Goal: Information Seeking & Learning: Learn about a topic

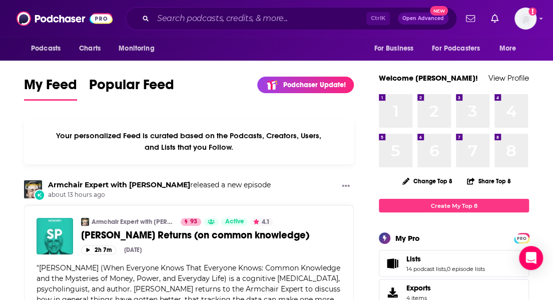
click at [218, 16] on input "Search podcasts, credits, & more..." at bounding box center [259, 19] width 213 height 16
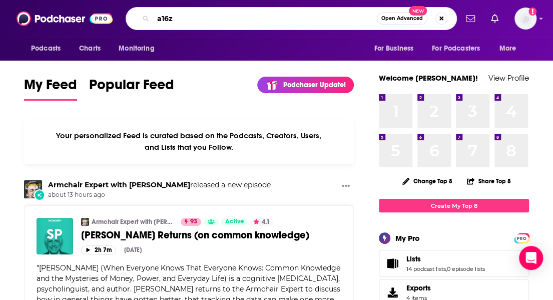
type input "a16z"
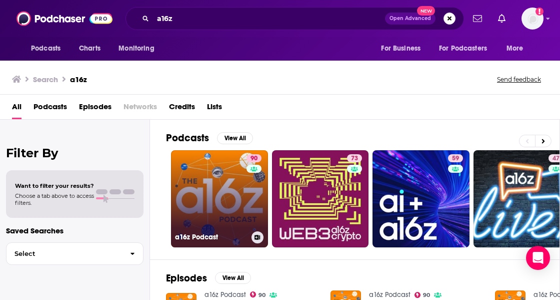
click at [204, 197] on link "90 a16z Podcast" at bounding box center [219, 198] width 97 height 97
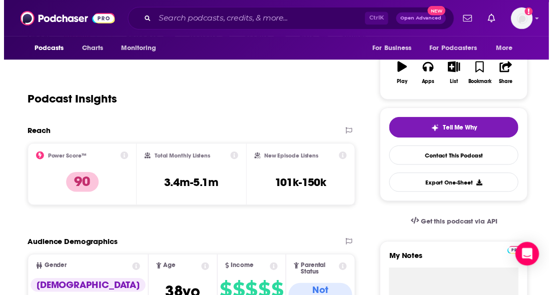
scroll to position [172, 0]
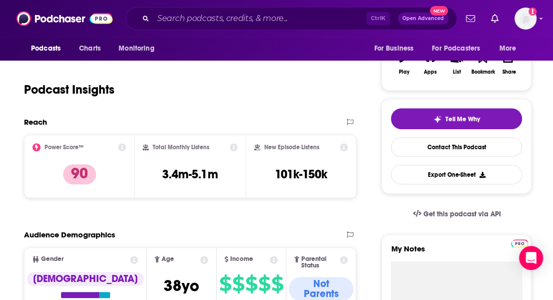
click at [160, 174] on div "Total Monthly Listens 3.4m-5.1m" at bounding box center [190, 166] width 95 height 46
click at [320, 102] on div "Podcast Insights" at bounding box center [186, 83] width 324 height 51
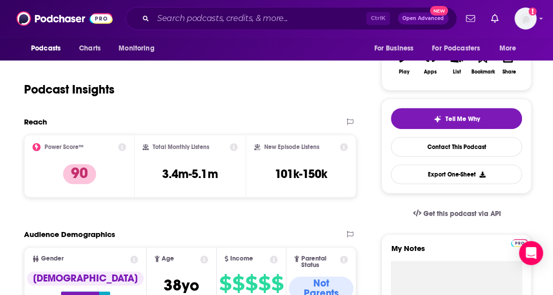
click at [0, 0] on span "[PERSON_NAME]" at bounding box center [0, 0] width 0 height 0
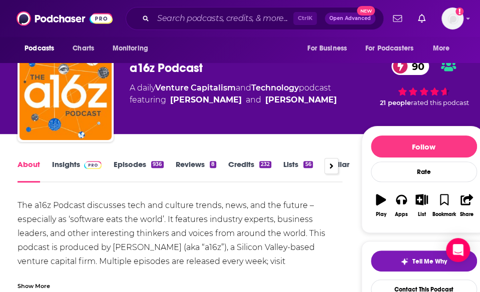
scroll to position [17, 0]
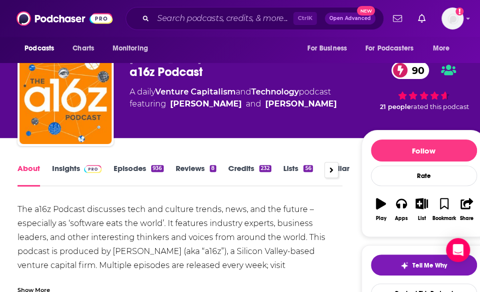
click at [65, 171] on link "Insights" at bounding box center [77, 175] width 50 height 23
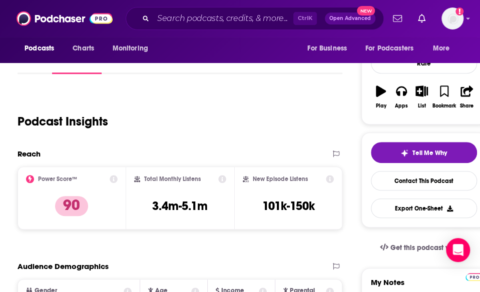
scroll to position [132, 0]
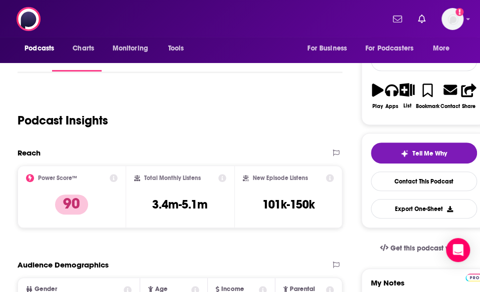
click at [0, 0] on span "[PERSON_NAME]" at bounding box center [0, 0] width 0 height 0
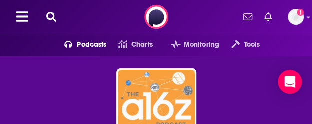
click at [171, 104] on img "a16z Podcast" at bounding box center [156, 108] width 77 height 77
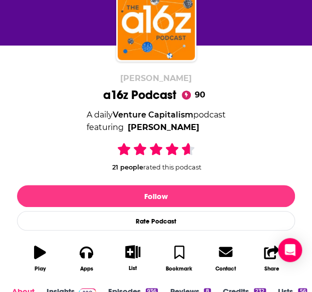
scroll to position [89, 0]
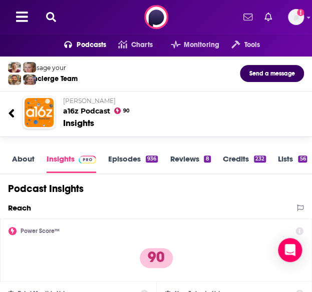
click at [52, 18] on icon at bounding box center [51, 17] width 10 height 10
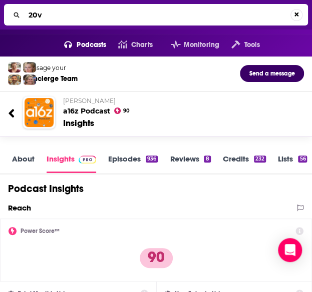
type input "20vc"
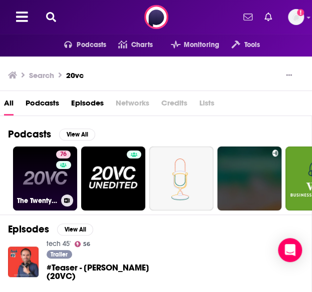
click at [45, 179] on link "76 The Twenty Minute VC (20VC): Venture Capital | Startup Funding | The Pitch" at bounding box center [45, 179] width 64 height 64
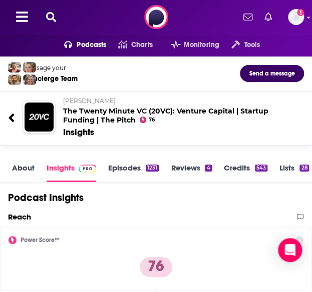
click at [49, 15] on icon at bounding box center [51, 17] width 10 height 10
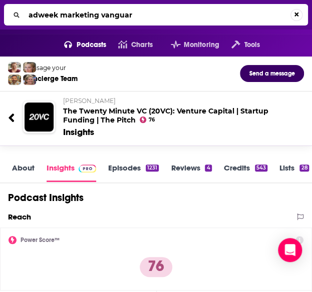
type input "adweek marketing vanguard"
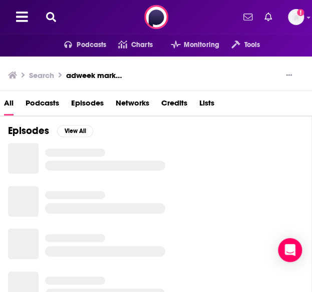
scroll to position [10, 0]
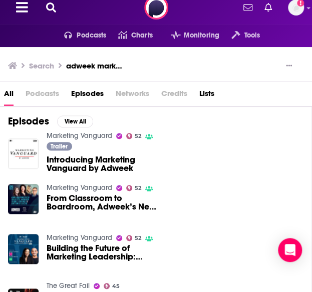
click at [57, 136] on link "Marketing Vanguard" at bounding box center [80, 136] width 66 height 9
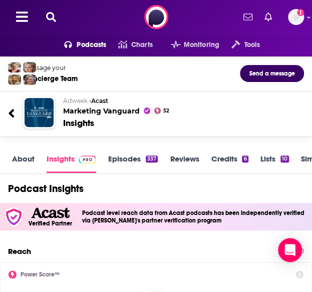
click at [51, 18] on icon at bounding box center [51, 17] width 10 height 10
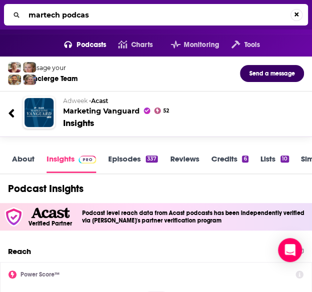
type input "martech podcast"
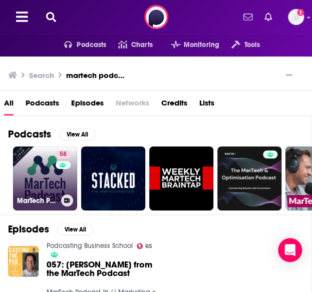
click at [39, 180] on link "58 MarTech Podcast ™ // Marketing + Technology = Business Growth" at bounding box center [45, 179] width 64 height 64
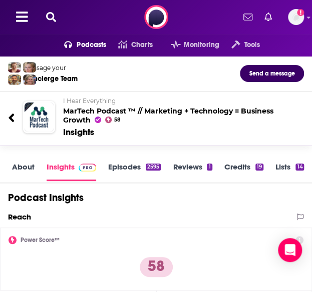
click at [46, 15] on icon at bounding box center [51, 17] width 10 height 10
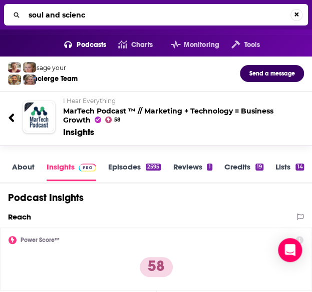
type input "soul and science"
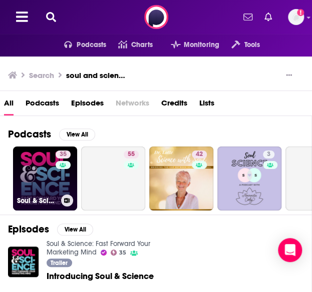
click at [35, 178] on link "35 Soul & Science: Fast Forward Your Marketing Mind" at bounding box center [45, 179] width 64 height 64
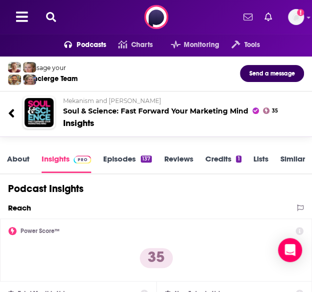
click at [50, 12] on icon at bounding box center [51, 17] width 10 height 10
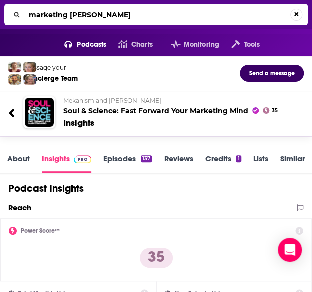
type input "marketing meetup"
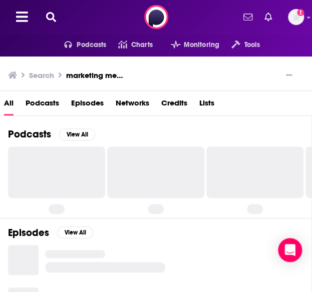
scroll to position [55, 0]
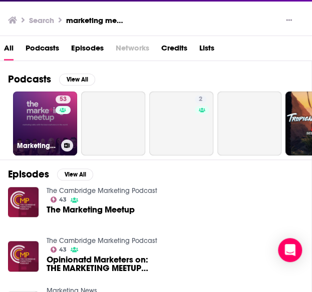
click at [32, 113] on link "53 Marketing Meetup Podcast" at bounding box center [45, 124] width 64 height 64
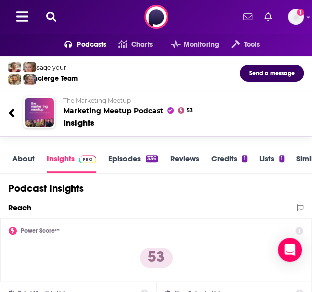
click at [50, 17] on icon at bounding box center [51, 17] width 10 height 10
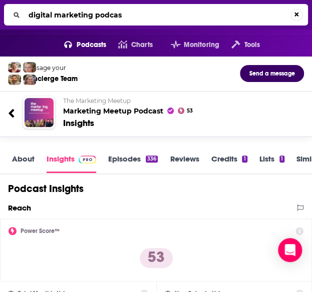
type input "digital marketing podcast"
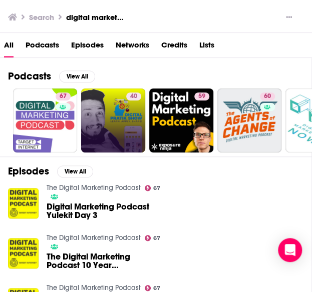
scroll to position [59, 0]
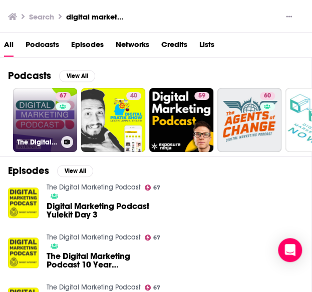
click at [36, 116] on link "67 The Digital Marketing Podcast" at bounding box center [45, 120] width 64 height 64
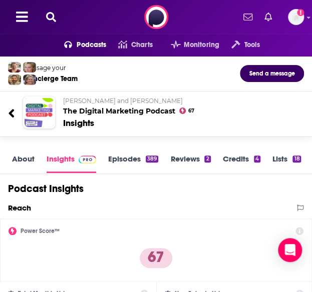
click at [52, 16] on icon at bounding box center [51, 17] width 10 height 10
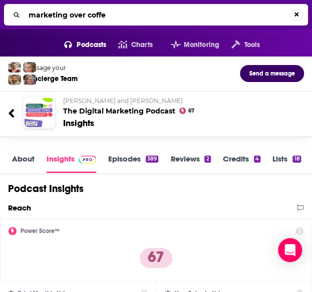
type input "marketing over coffee"
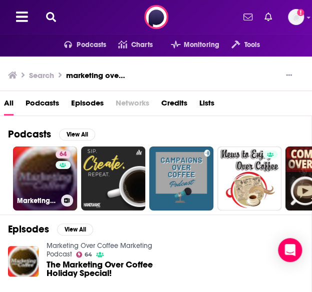
click at [27, 176] on link "64 Marketing Over Coffee Marketing Podcast" at bounding box center [45, 179] width 64 height 64
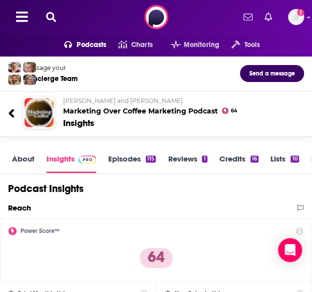
click at [53, 15] on icon at bounding box center [51, 17] width 10 height 10
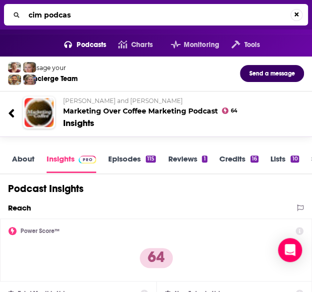
type input "cim podcast"
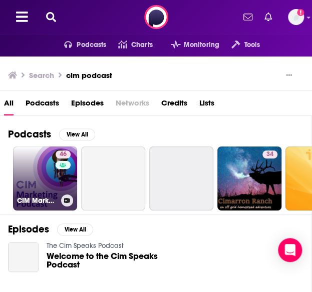
click at [40, 173] on link "46 CIM Marketing Podcast" at bounding box center [45, 179] width 64 height 64
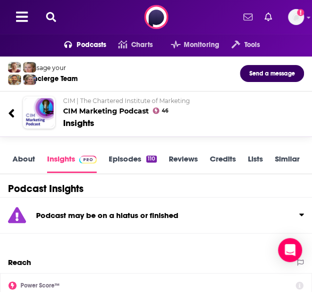
click at [53, 22] on icon at bounding box center [51, 17] width 10 height 10
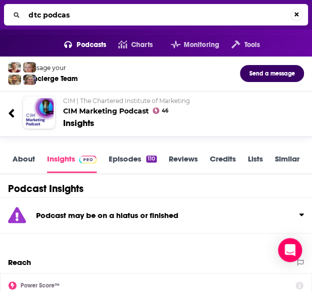
type input "dtc podcast"
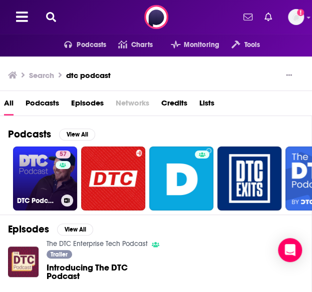
click at [29, 177] on link "57 DTC Podcast" at bounding box center [45, 179] width 64 height 64
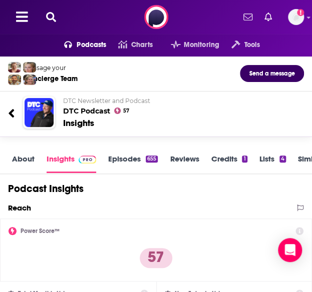
click at [28, 160] on link "About" at bounding box center [23, 163] width 23 height 19
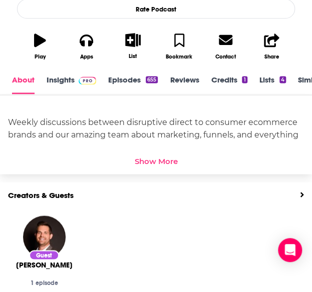
scroll to position [288, 0]
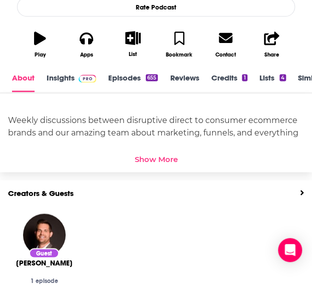
click at [62, 81] on link "Insights" at bounding box center [72, 82] width 50 height 19
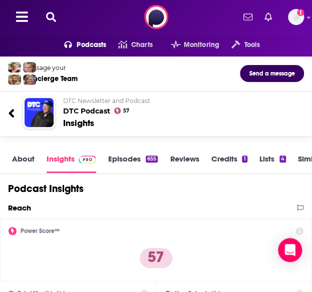
click at [48, 13] on icon at bounding box center [51, 17] width 10 height 10
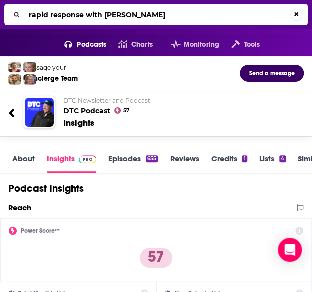
type input "rapid response with [PERSON_NAME]"
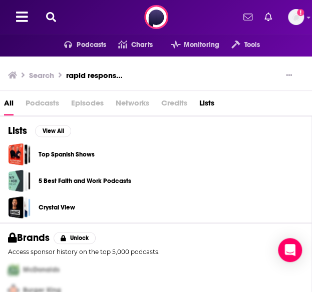
click at [44, 99] on span "Podcasts" at bounding box center [43, 105] width 34 height 21
click at [42, 104] on span "Podcasts" at bounding box center [43, 105] width 34 height 21
click at [134, 74] on div "Search rapid response with [PERSON_NAME]" at bounding box center [152, 76] width 288 height 14
click at [51, 14] on icon at bounding box center [51, 17] width 10 height 10
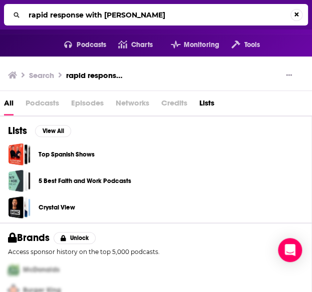
drag, startPoint x: 151, startPoint y: 15, endPoint x: 87, endPoint y: 16, distance: 64.5
click at [87, 16] on input "rapid response with [PERSON_NAME]" at bounding box center [158, 15] width 266 height 16
type input "rapid response"
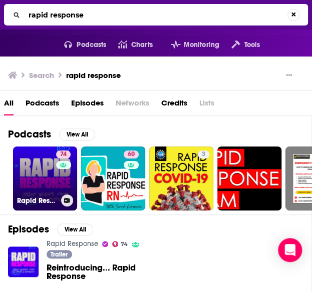
click at [26, 165] on link "74 Rapid Response" at bounding box center [45, 179] width 64 height 64
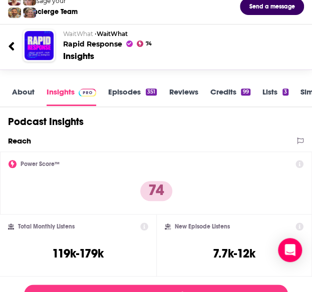
scroll to position [97, 0]
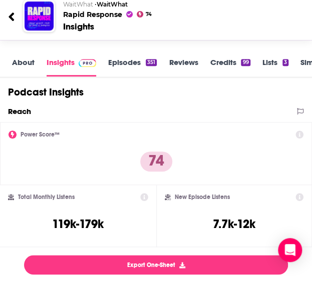
click at [17, 59] on link "About" at bounding box center [23, 67] width 23 height 19
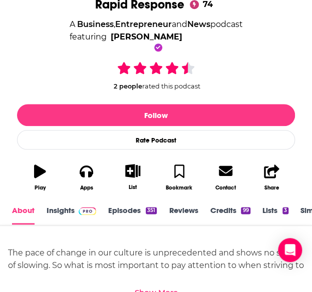
scroll to position [196, 0]
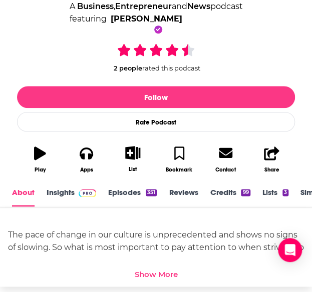
click at [66, 196] on link "Insights" at bounding box center [72, 197] width 50 height 19
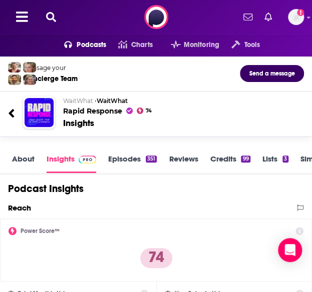
click at [52, 22] on icon at bounding box center [51, 17] width 10 height 10
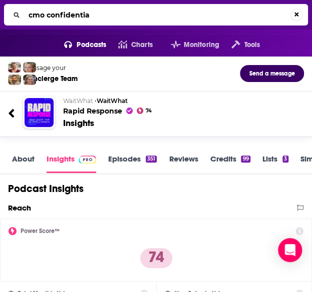
type input "cmo confidential"
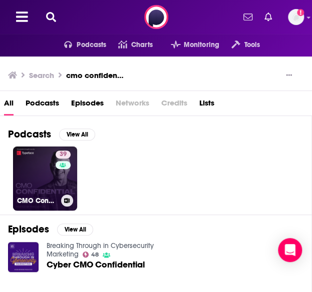
click at [47, 173] on link "39 CMO Confidential" at bounding box center [45, 179] width 64 height 64
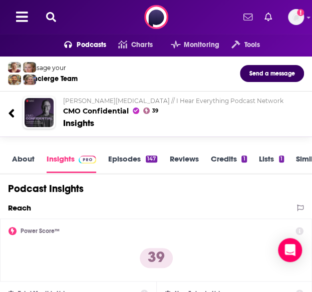
click at [60, 160] on link "Insights" at bounding box center [72, 163] width 50 height 19
click at [51, 11] on div "Podcasts Charts Monitoring Tools For Business For Podcasters More Add a profile…" at bounding box center [156, 17] width 312 height 34
click at [50, 17] on icon at bounding box center [51, 17] width 10 height 10
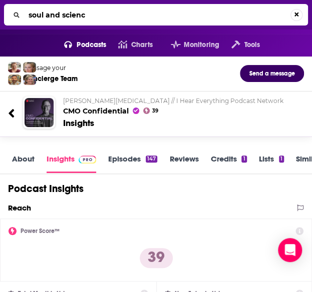
type input "soul and science"
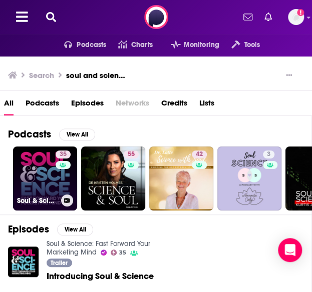
click at [38, 184] on link "35 Soul & Science: Fast Forward Your Marketing Mind" at bounding box center [45, 179] width 64 height 64
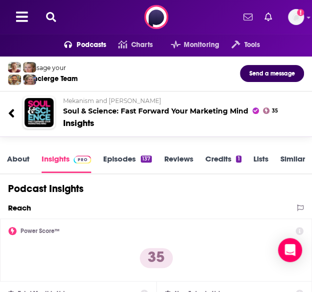
click at [126, 209] on div "Reach" at bounding box center [151, 208] width 286 height 10
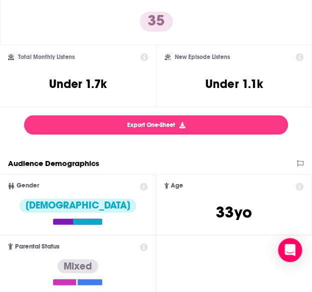
scroll to position [238, 0]
